Goal: Find specific page/section: Find specific page/section

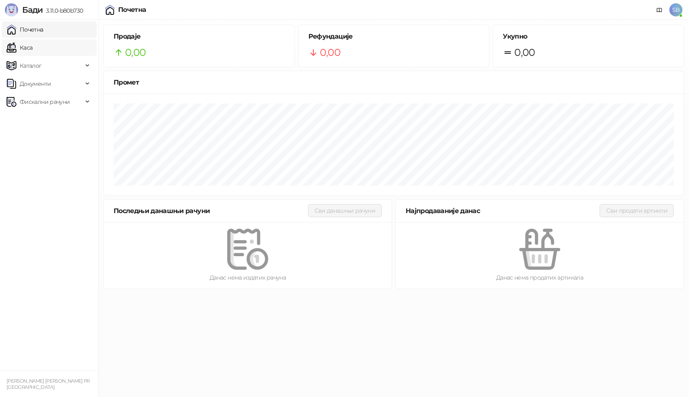
click at [32, 48] on link "Каса" at bounding box center [20, 47] width 26 height 16
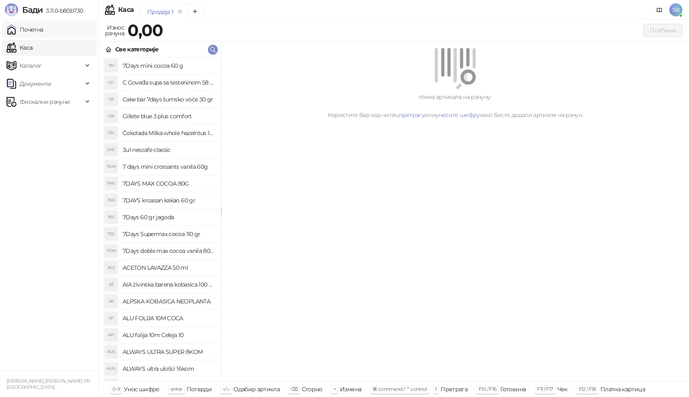
click at [43, 35] on link "Почетна" at bounding box center [25, 29] width 37 height 16
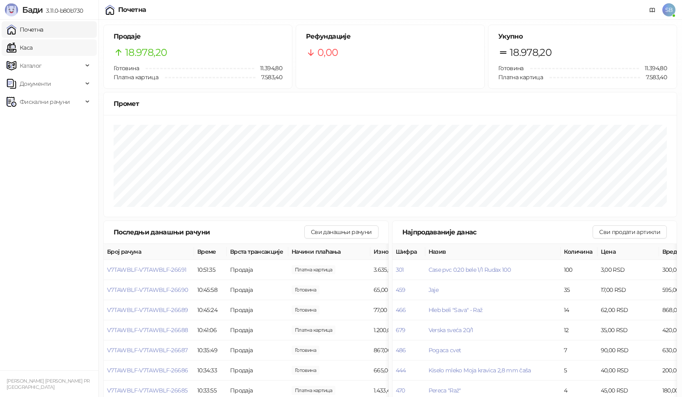
click at [19, 52] on link "Каса" at bounding box center [20, 47] width 26 height 16
